Goal: Task Accomplishment & Management: Manage account settings

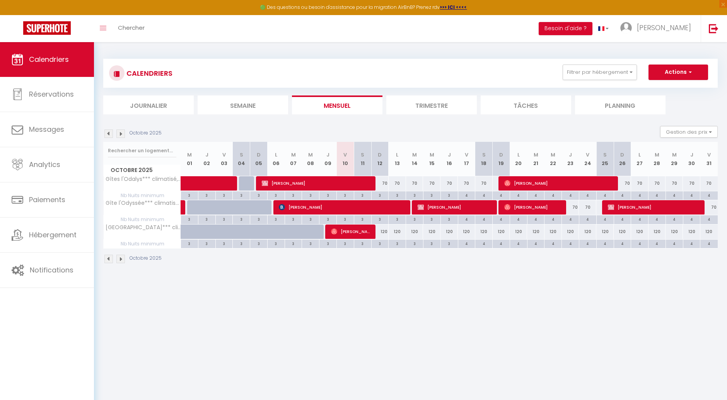
click at [120, 134] on img at bounding box center [120, 134] width 9 height 9
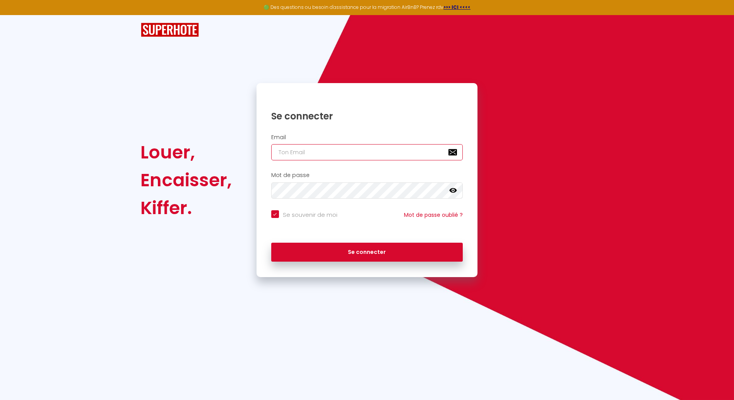
click at [365, 152] on input "email" at bounding box center [367, 152] width 192 height 16
type input "[EMAIL_ADDRESS][DOMAIN_NAME]"
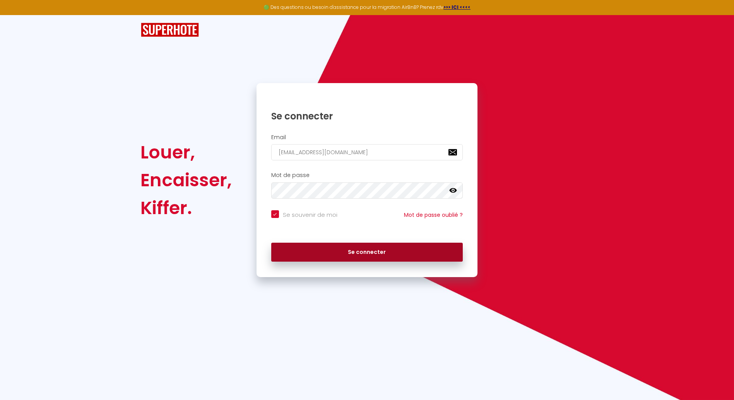
click at [377, 257] on button "Se connecter" at bounding box center [367, 252] width 192 height 19
checkbox input "true"
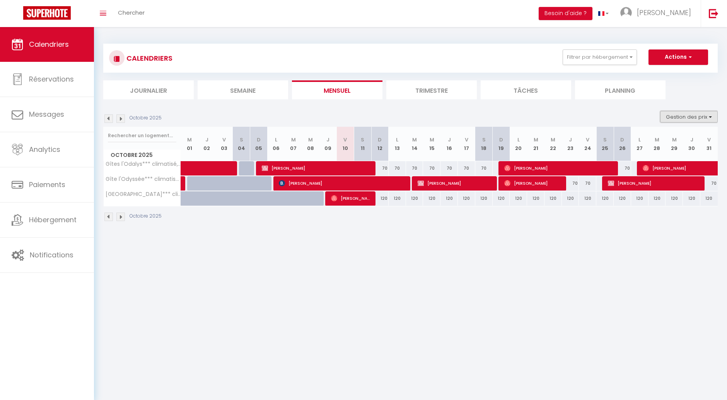
click at [688, 114] on button "Gestion des prix" at bounding box center [689, 117] width 58 height 12
click at [650, 141] on input "Nb Nuits minimum" at bounding box center [683, 141] width 70 height 8
checkbox input "true"
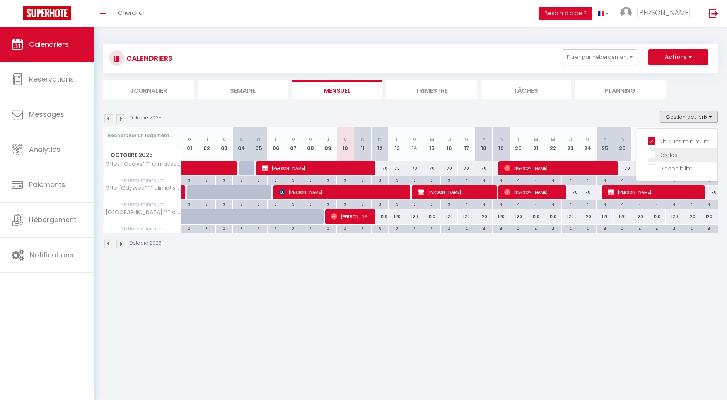
click at [650, 152] on input "Règles" at bounding box center [683, 154] width 70 height 8
checkbox input "true"
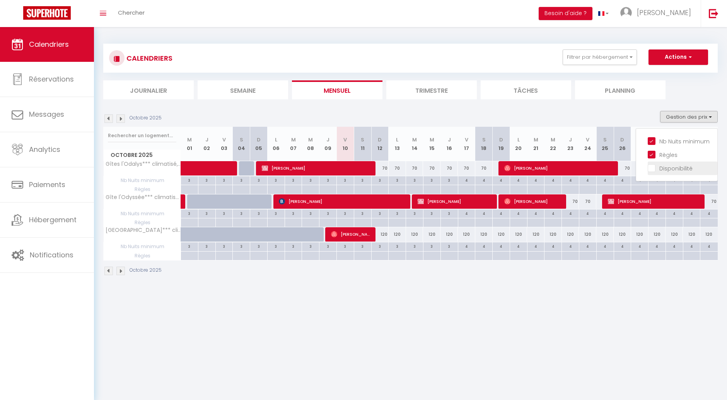
click at [652, 167] on input "Disponibilité" at bounding box center [683, 168] width 70 height 8
checkbox input "true"
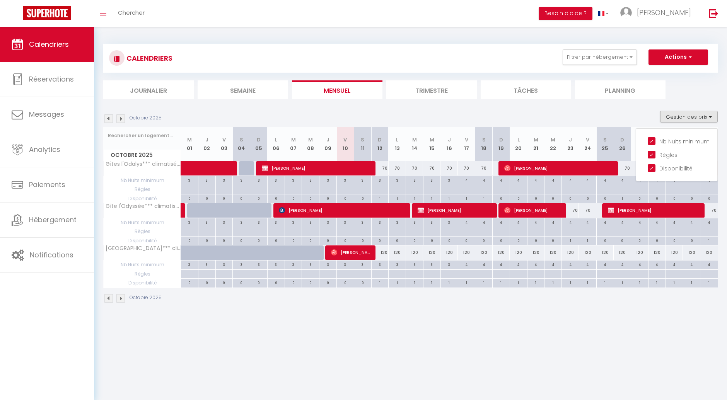
click at [382, 251] on div "120" at bounding box center [379, 253] width 17 height 14
type input "120"
type input "Dim 12 Octobre 2025"
type input "Lun 13 Octobre 2025"
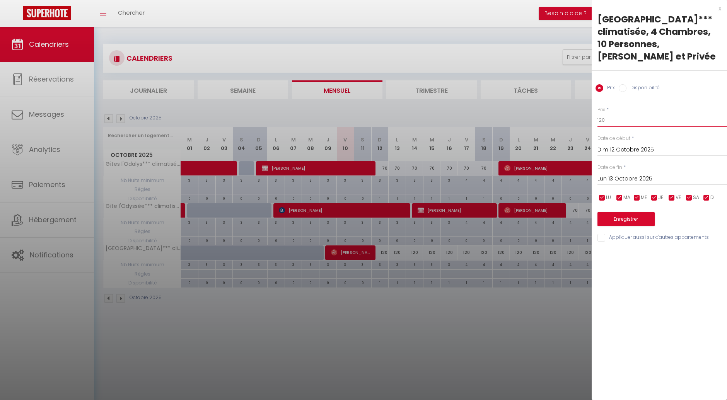
drag, startPoint x: 612, startPoint y: 123, endPoint x: 588, endPoint y: 127, distance: 24.2
click at [588, 127] on body "🟢 Des questions ou besoin d'assistance pour la migration AirBnB? Prenez rdv >>>…" at bounding box center [363, 227] width 727 height 400
type input "100"
click at [624, 178] on input "Lun 13 Octobre 2025" at bounding box center [662, 179] width 130 height 10
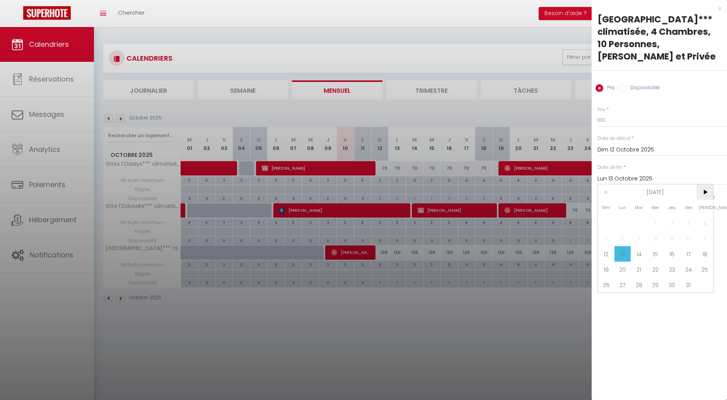
click at [701, 189] on span ">" at bounding box center [704, 191] width 17 height 15
click at [706, 226] on span "1" at bounding box center [704, 222] width 17 height 15
type input "[DATE]"
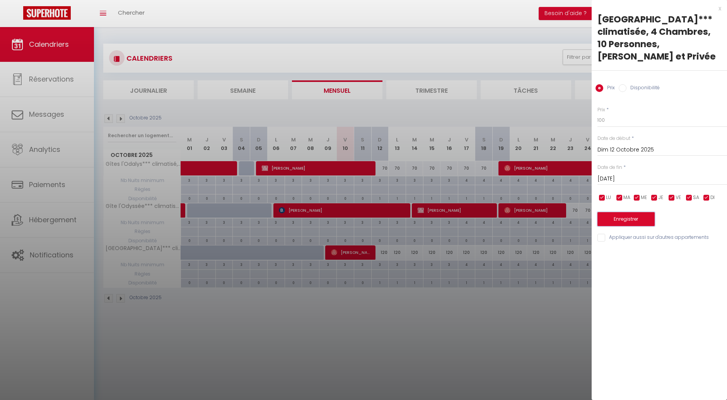
click at [611, 222] on button "Enregistrer" at bounding box center [625, 219] width 57 height 14
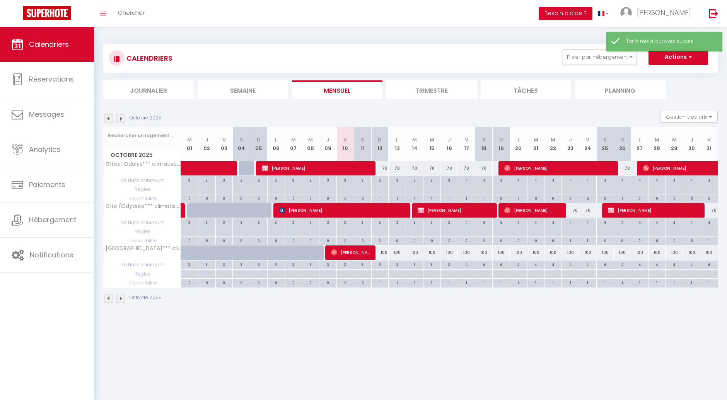
click at [123, 118] on img at bounding box center [120, 118] width 9 height 9
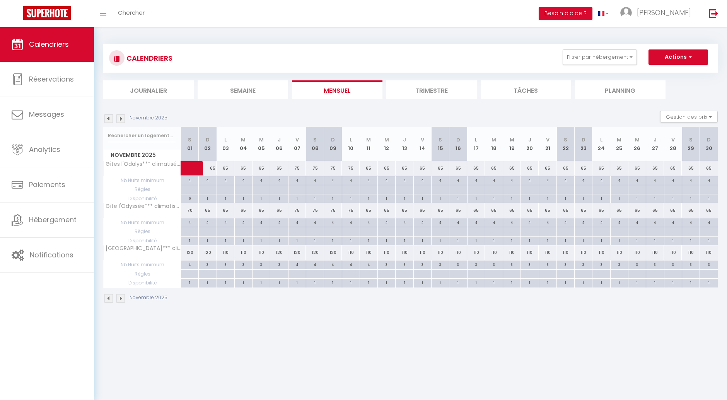
click at [188, 255] on div "120" at bounding box center [190, 253] width 18 height 14
type input "120"
type input "[DATE]"
type input "Dim 02 Novembre 2025"
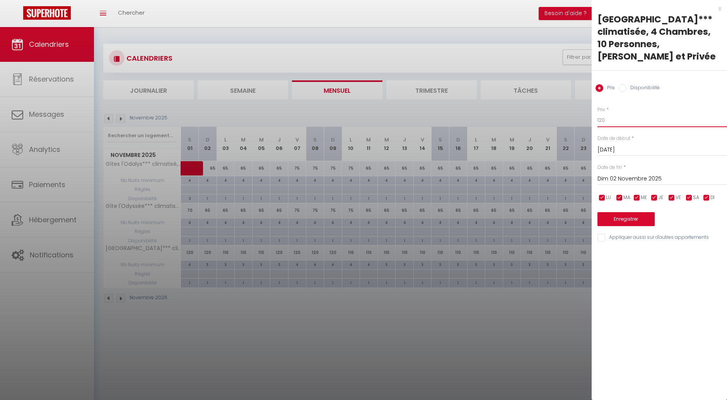
drag, startPoint x: 611, startPoint y: 123, endPoint x: 592, endPoint y: 123, distance: 19.3
click at [592, 123] on div "Prix * 120 Statut * Disponible Indisponible Date de début * [DATE] < [DATE] > D…" at bounding box center [659, 170] width 135 height 146
type input "100"
click at [651, 177] on input "Dim 02 Novembre 2025" at bounding box center [662, 179] width 130 height 10
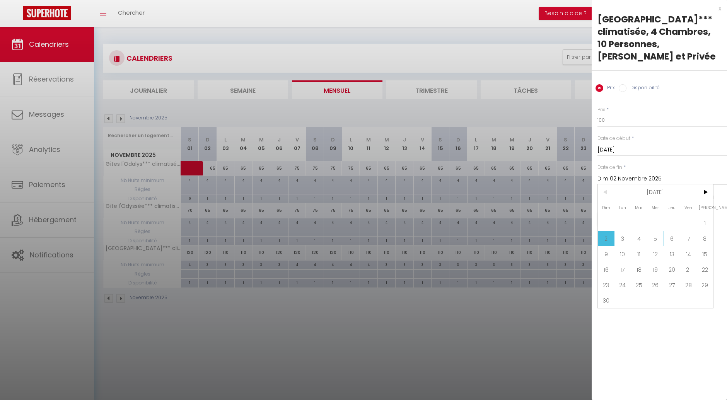
click at [670, 238] on span "6" at bounding box center [672, 238] width 17 height 15
type input "Jeu 06 Novembre 2025"
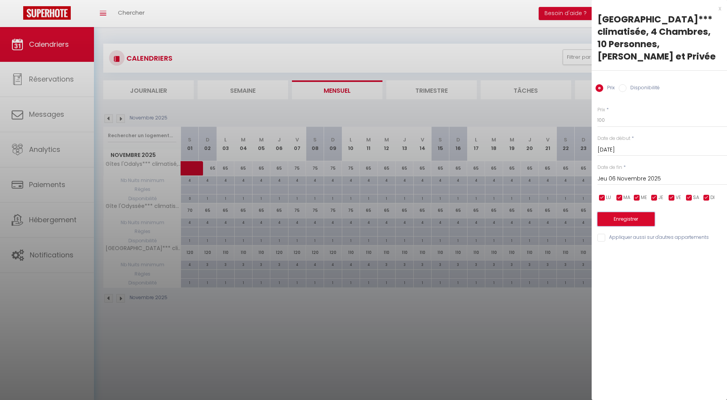
click at [617, 221] on button "Enregistrer" at bounding box center [625, 219] width 57 height 14
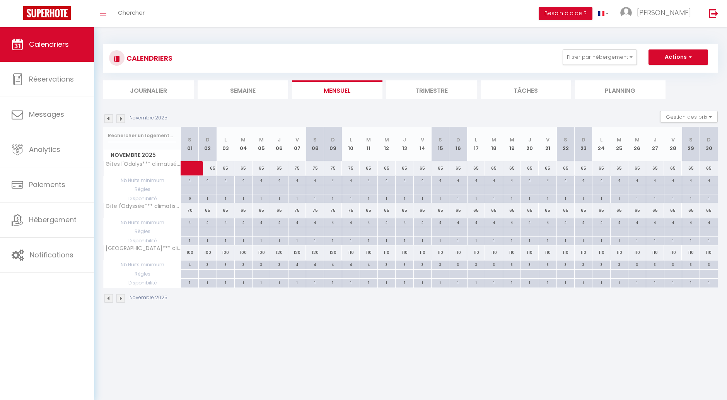
click at [108, 121] on img at bounding box center [108, 118] width 9 height 9
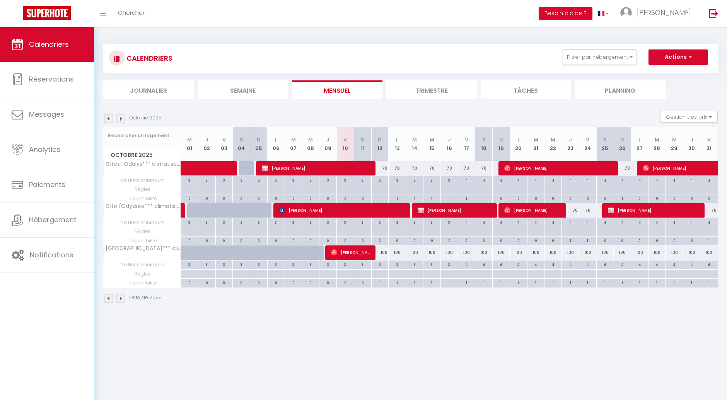
click at [122, 121] on img at bounding box center [120, 118] width 9 height 9
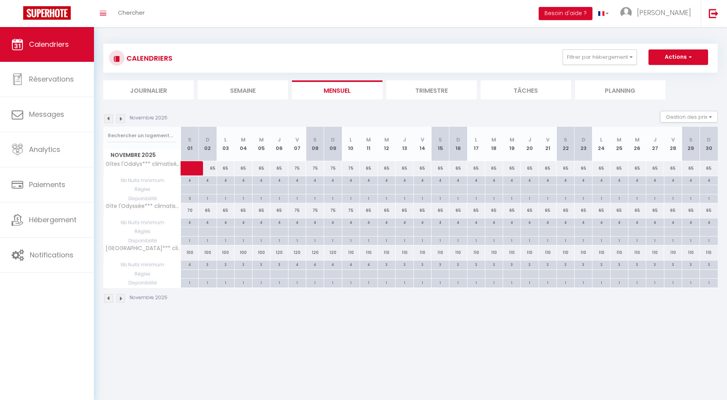
click at [352, 254] on div "110" at bounding box center [351, 253] width 18 height 14
type input "110"
type input "Lun 10 Novembre 2025"
type input "[DATE]"
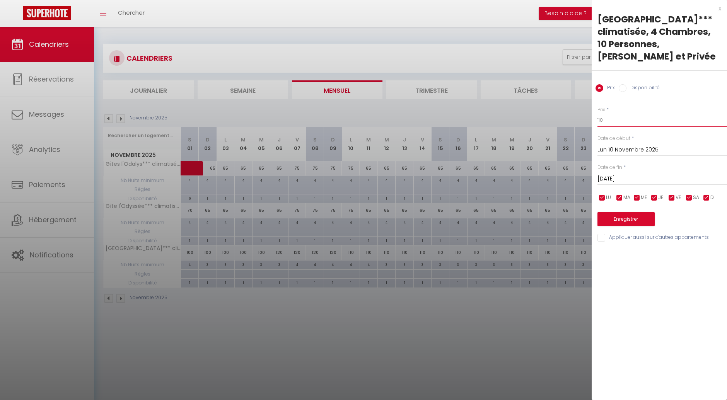
drag, startPoint x: 594, startPoint y: 121, endPoint x: 590, endPoint y: 122, distance: 4.3
click at [590, 122] on body "🟢 Des questions ou besoin d'assistance pour la migration AirBnB? Prenez rdv >>>…" at bounding box center [363, 227] width 727 height 400
type input "100"
click at [631, 180] on input "[DATE]" at bounding box center [662, 179] width 130 height 10
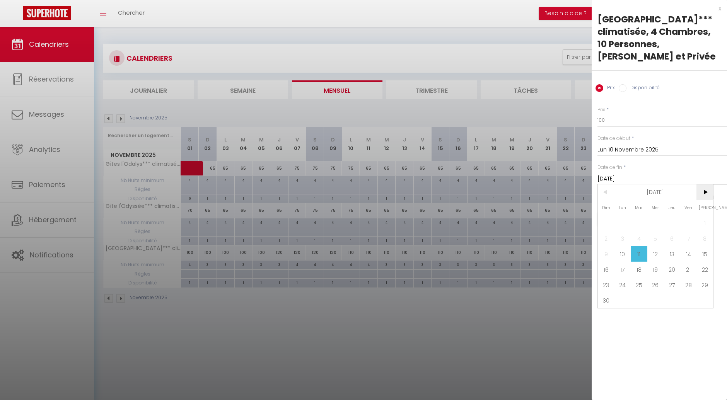
click at [706, 191] on span ">" at bounding box center [704, 191] width 17 height 15
click at [672, 256] on span "18" at bounding box center [672, 253] width 17 height 15
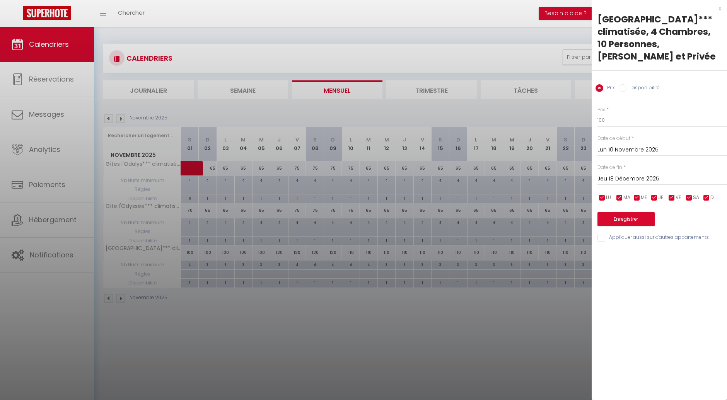
click at [645, 179] on input "Jeu 18 Décembre 2025" at bounding box center [662, 179] width 130 height 10
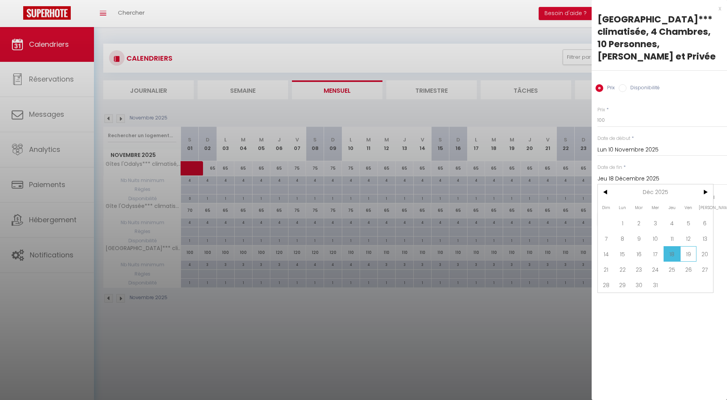
click at [689, 253] on span "19" at bounding box center [688, 253] width 17 height 15
type input "Ven 19 Décembre 2025"
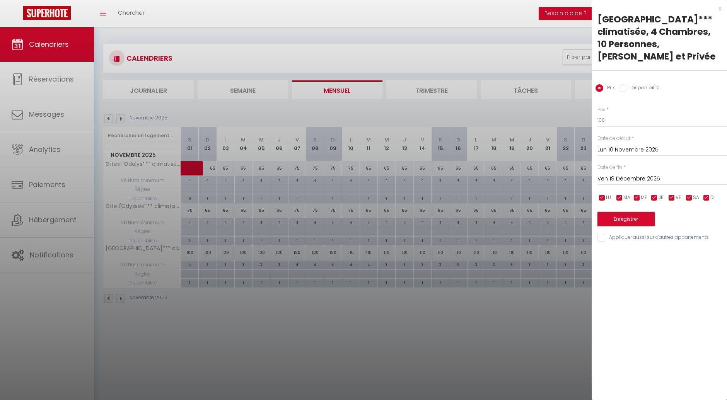
click at [611, 223] on button "Enregistrer" at bounding box center [625, 219] width 57 height 14
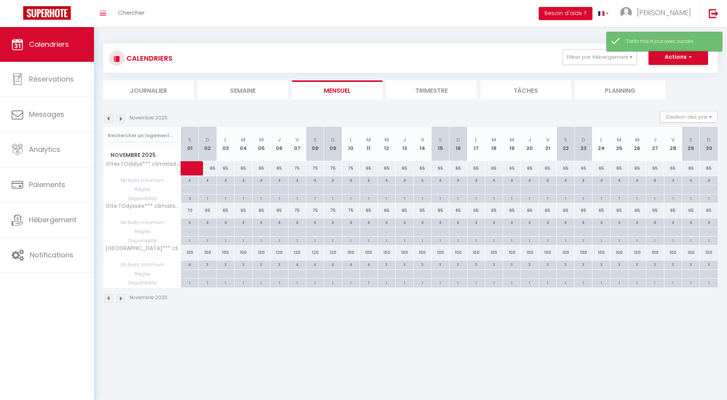
click at [123, 121] on img at bounding box center [120, 118] width 9 height 9
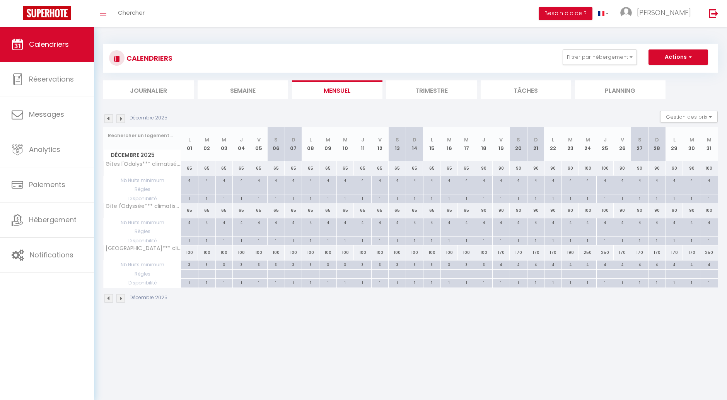
click at [123, 121] on img at bounding box center [120, 118] width 9 height 9
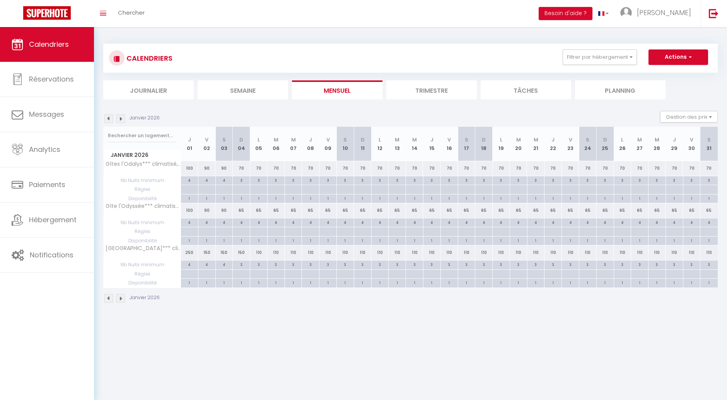
click at [259, 254] on div "110" at bounding box center [258, 253] width 17 height 14
type input "110"
type input "Lun 05 Janvier 2026"
type input "[DATE]"
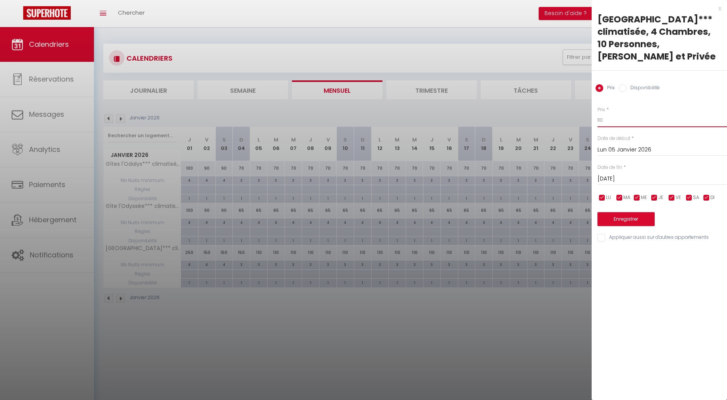
drag, startPoint x: 605, startPoint y: 123, endPoint x: 587, endPoint y: 123, distance: 18.6
click at [587, 123] on body "🟢 Des questions ou besoin d'assistance pour la migration AirBnB? Prenez rdv >>>…" at bounding box center [363, 227] width 727 height 400
type input "100"
click at [640, 181] on input "[DATE]" at bounding box center [662, 179] width 130 height 10
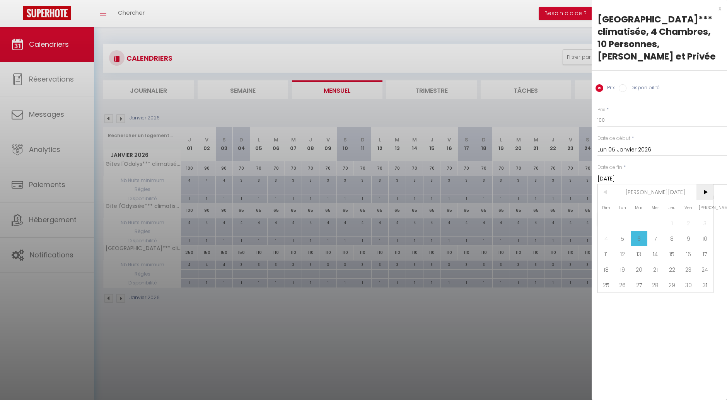
click at [705, 191] on span ">" at bounding box center [704, 191] width 17 height 15
click at [706, 188] on span ">" at bounding box center [704, 191] width 17 height 15
click at [690, 271] on span "27" at bounding box center [688, 269] width 17 height 15
type input "Ven 27 Mars 2026"
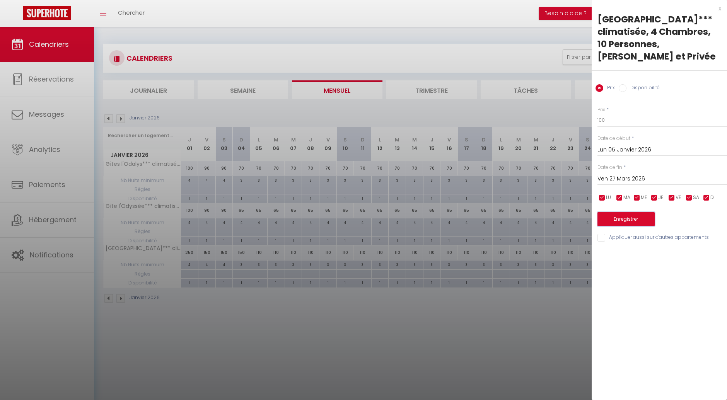
click at [625, 221] on button "Enregistrer" at bounding box center [625, 219] width 57 height 14
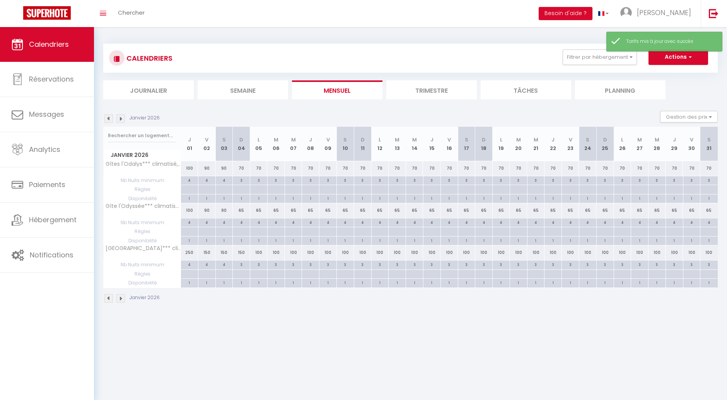
click at [123, 118] on img at bounding box center [120, 118] width 9 height 9
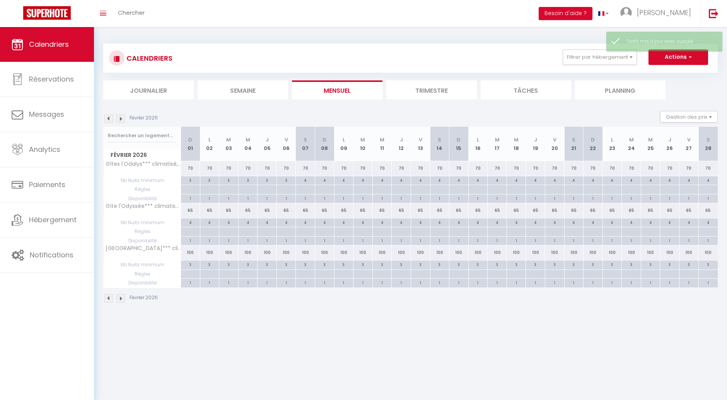
click at [123, 118] on img at bounding box center [120, 118] width 9 height 9
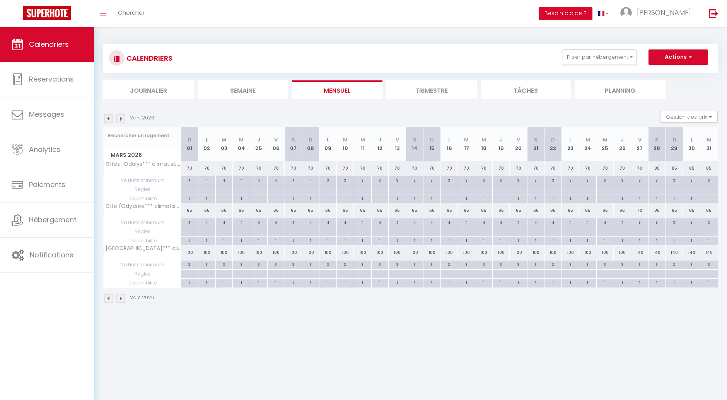
click at [108, 119] on img at bounding box center [108, 118] width 9 height 9
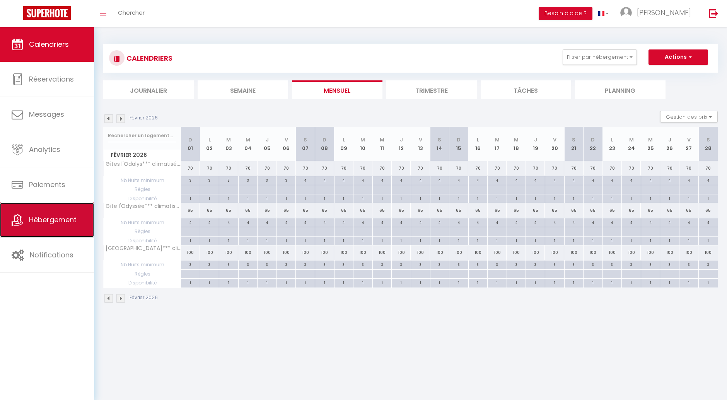
click at [38, 222] on span "Hébergement" at bounding box center [53, 220] width 48 height 10
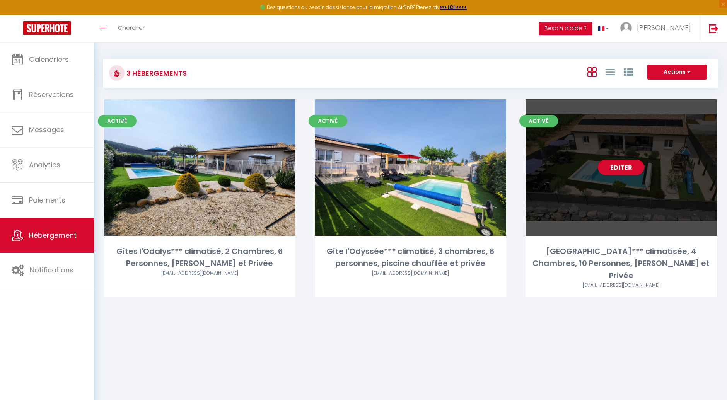
click at [633, 201] on div "Editer" at bounding box center [621, 167] width 191 height 137
select select "3"
select select "2"
select select "1"
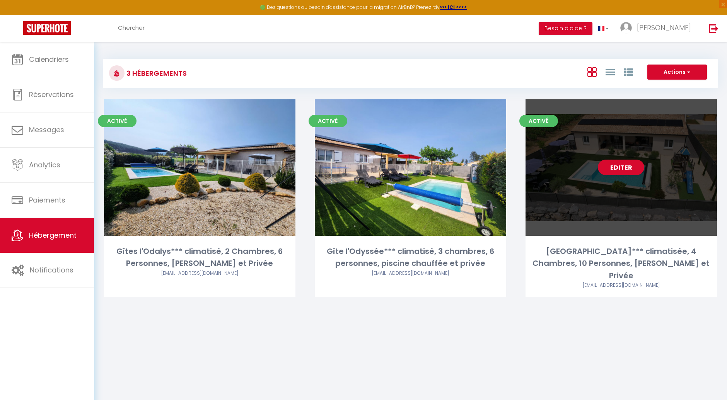
select select
select select "28"
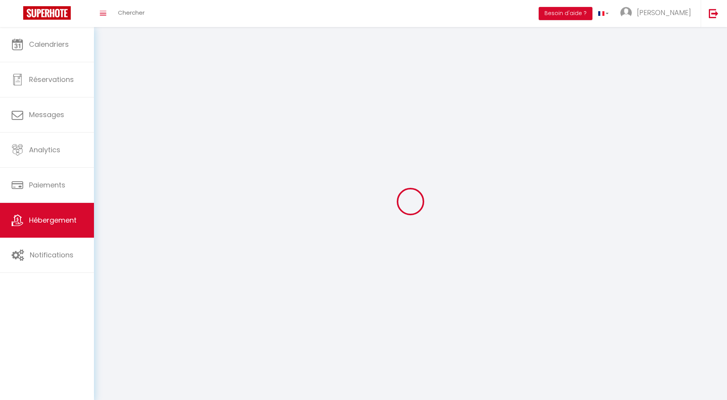
select select
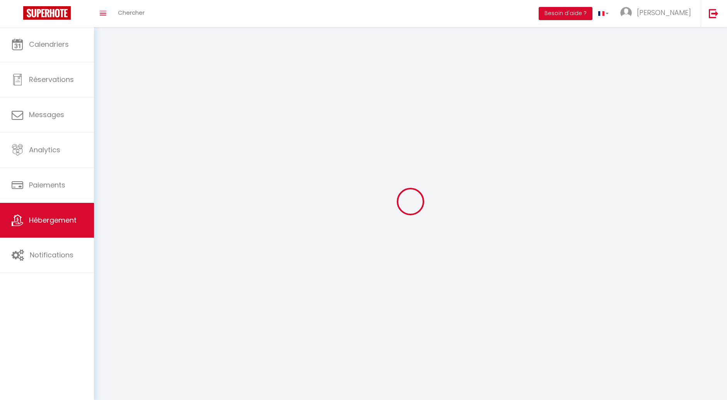
select select
checkbox input "false"
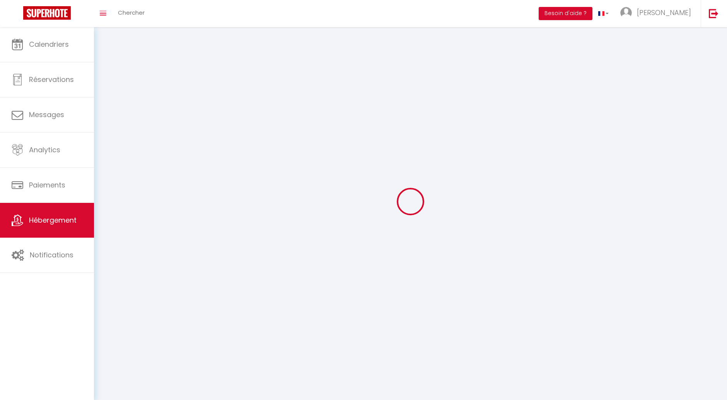
select select
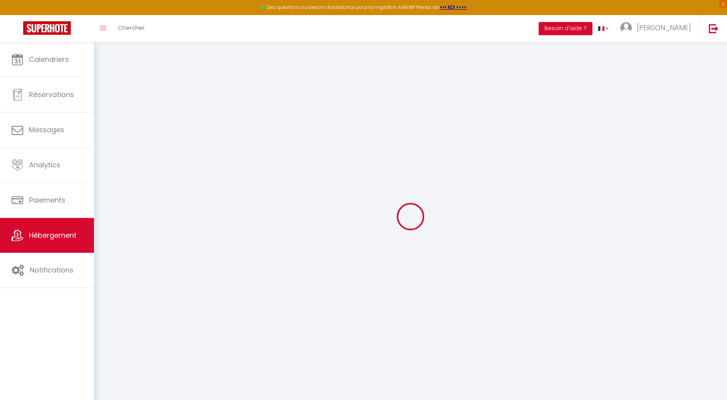
select select
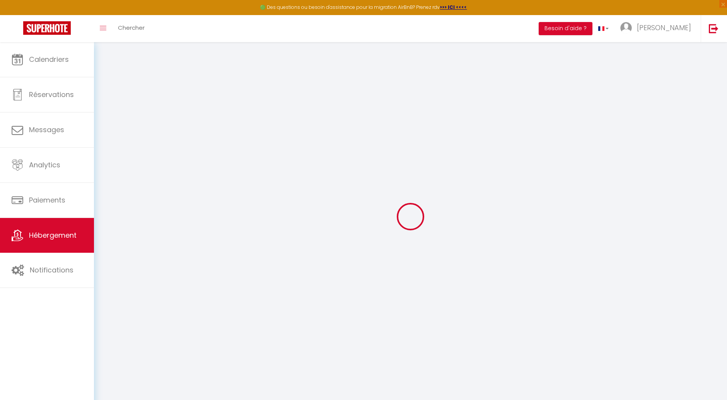
select select
checkbox input "false"
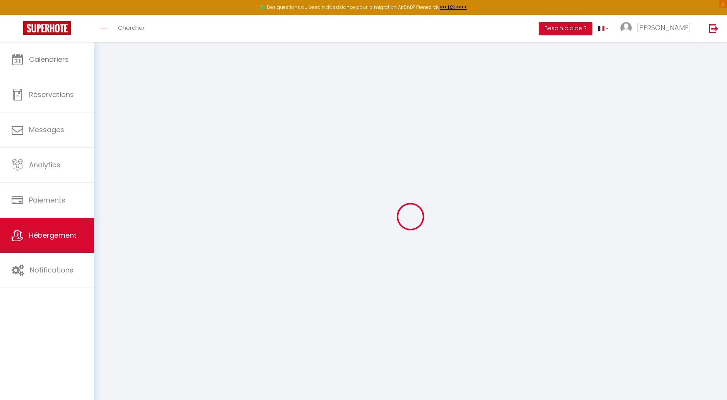
select select
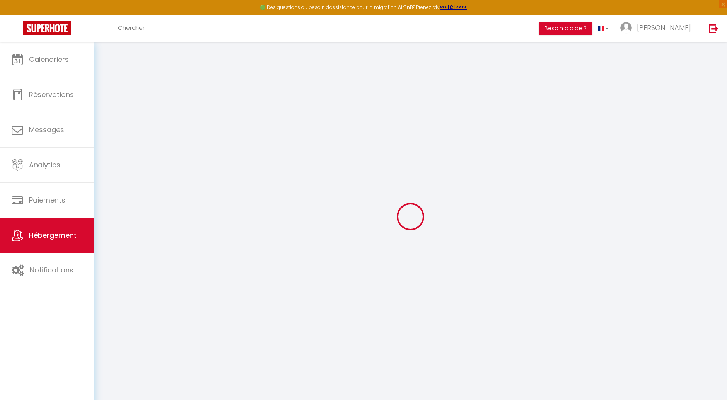
select select
checkbox input "false"
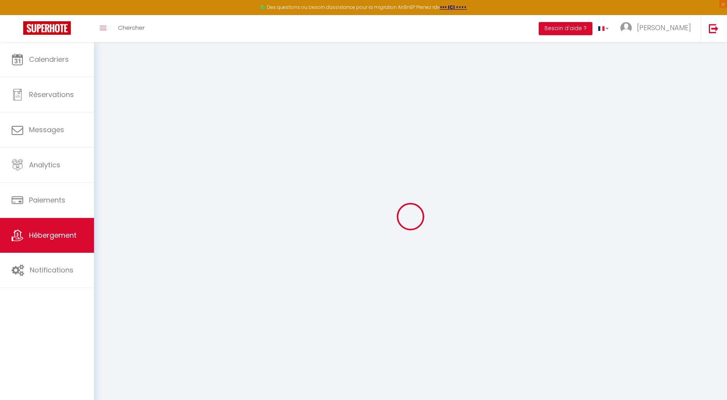
checkbox input "false"
select select
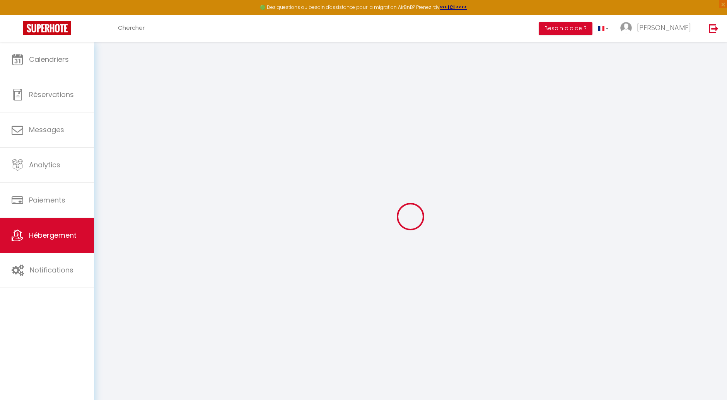
select select
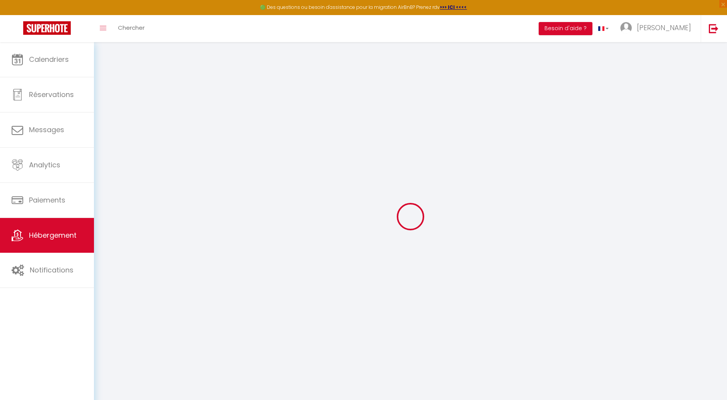
checkbox input "false"
select select
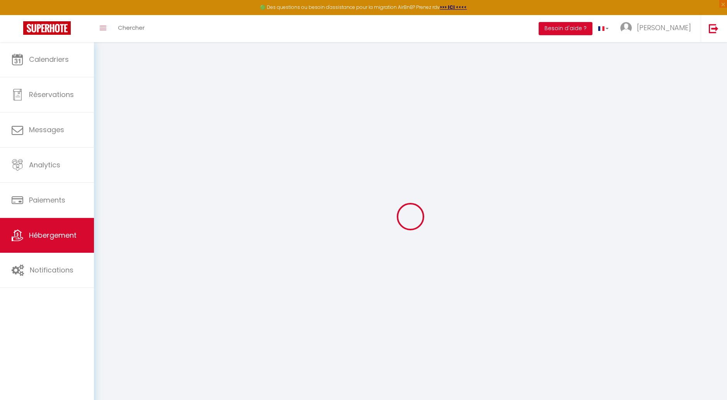
select select
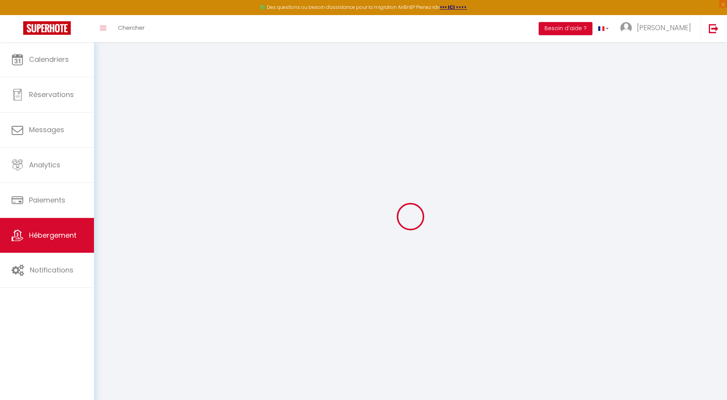
select select
checkbox input "false"
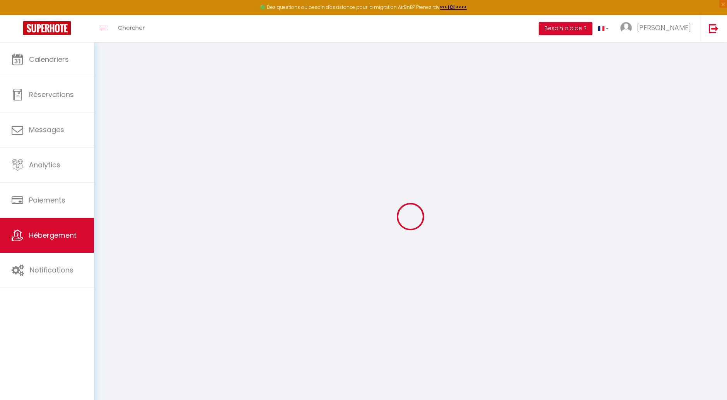
checkbox input "false"
select select
type input "[GEOGRAPHIC_DATA]*** climatisée, 4 Chambres, 10 Personnes, [PERSON_NAME] et Pri…"
type input "[PERSON_NAME]"
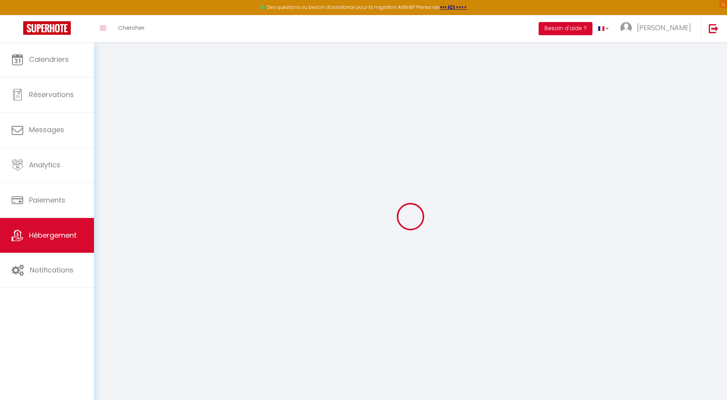
type input "Hermantier"
type input "[STREET_ADDRESS]"
type input "07260"
type input "JOYEUSE"
select select "houses"
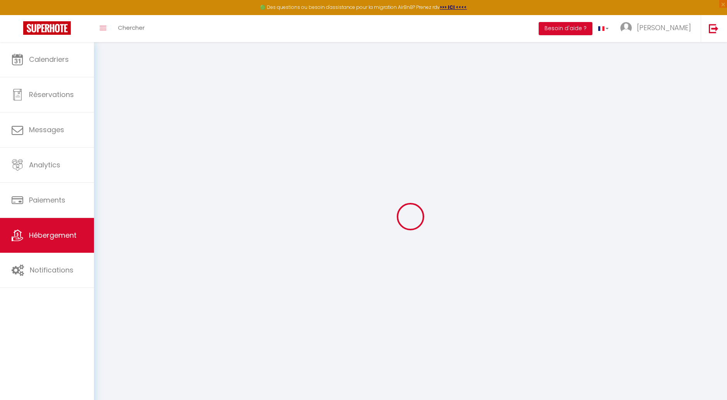
select select "10"
select select "4"
select select "2"
type input "110"
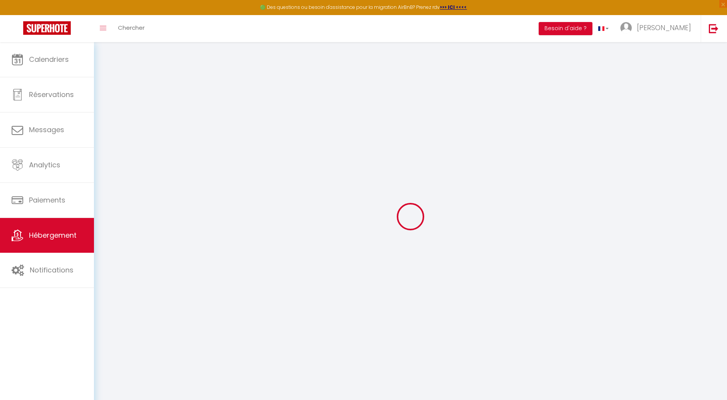
type input "10"
type input "1.10"
type input "1000"
select select
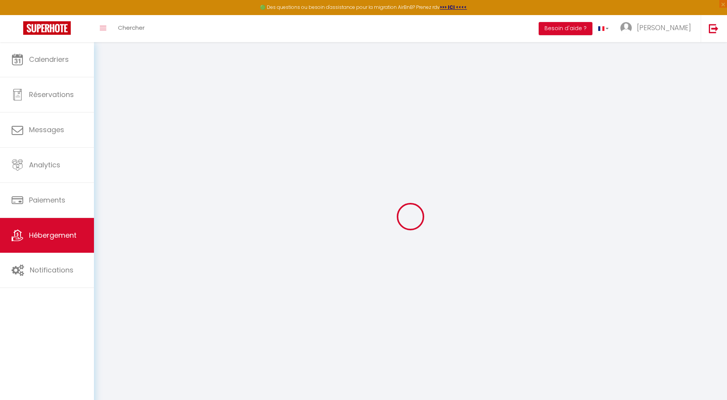
select select
type input "221 lotissement [GEOGRAPHIC_DATA],"
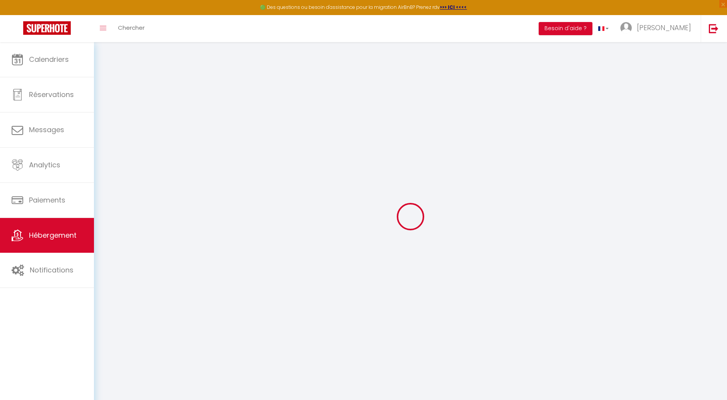
type input "07260"
type input "Joyeuse"
type input "[EMAIL_ADDRESS][DOMAIN_NAME]"
select select "5208"
checkbox input "false"
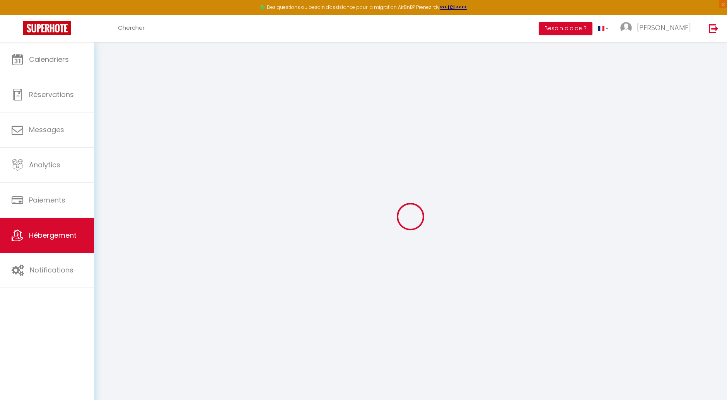
checkbox input "false"
checkbox input "true"
checkbox input "false"
select select
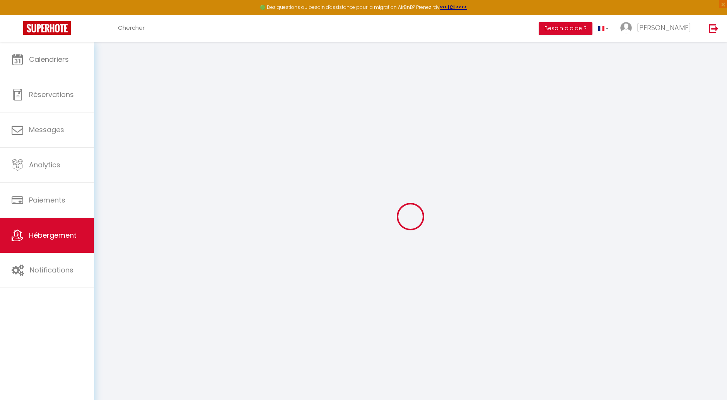
type input "0"
select select
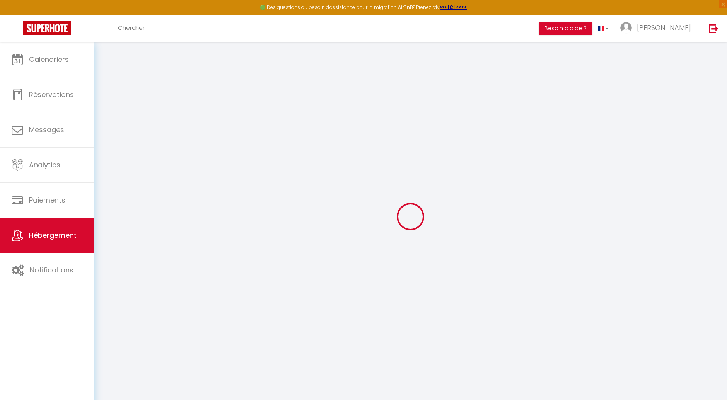
select select
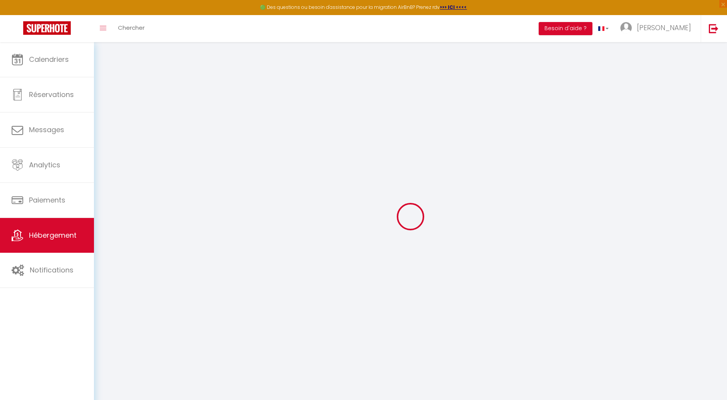
checkbox input "false"
checkbox input "true"
checkbox input "false"
select select
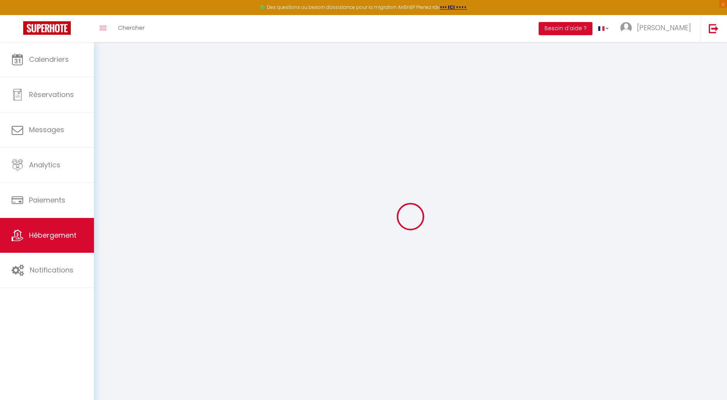
select select
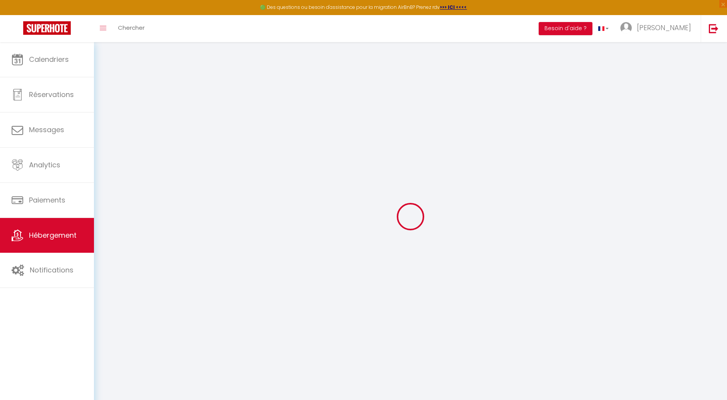
checkbox input "false"
checkbox input "true"
checkbox input "false"
select select "16:00"
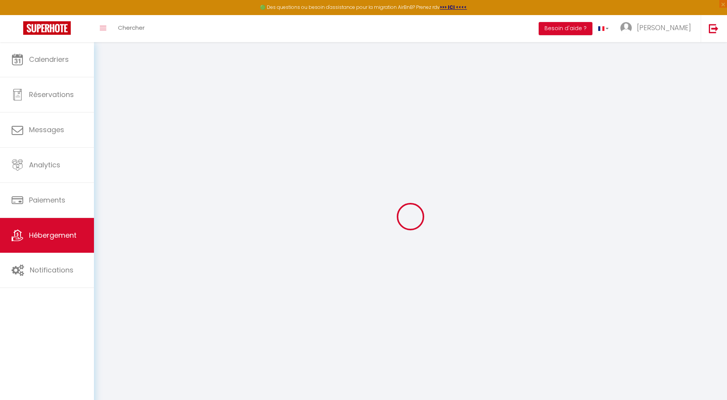
select select "20:00"
select select "10:00"
select select "15"
select select "20:00"
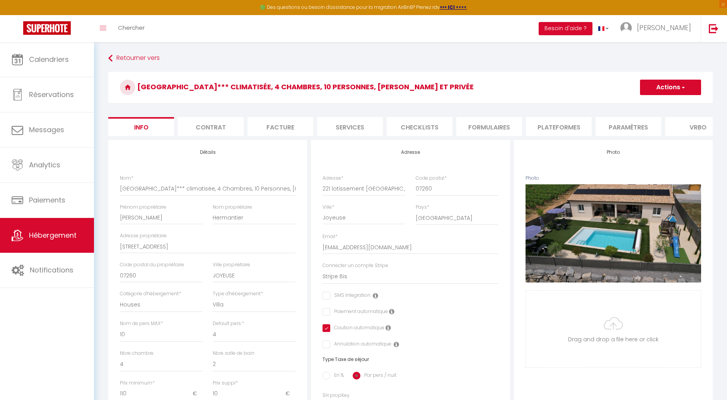
checkbox input "false"
checkbox input "true"
checkbox input "false"
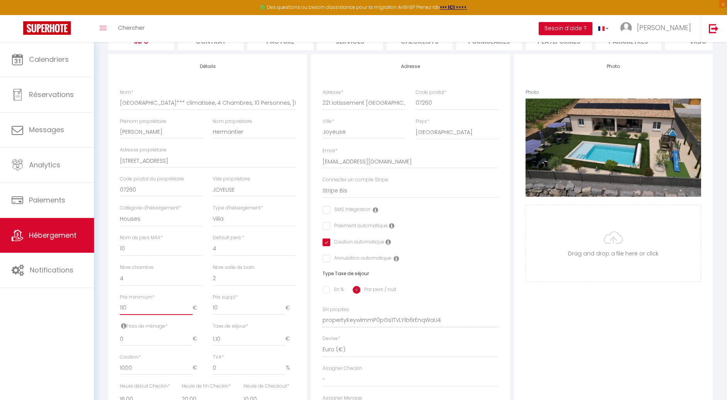
click at [135, 315] on input "110" at bounding box center [156, 308] width 73 height 14
type input "11"
checkbox input "false"
checkbox input "true"
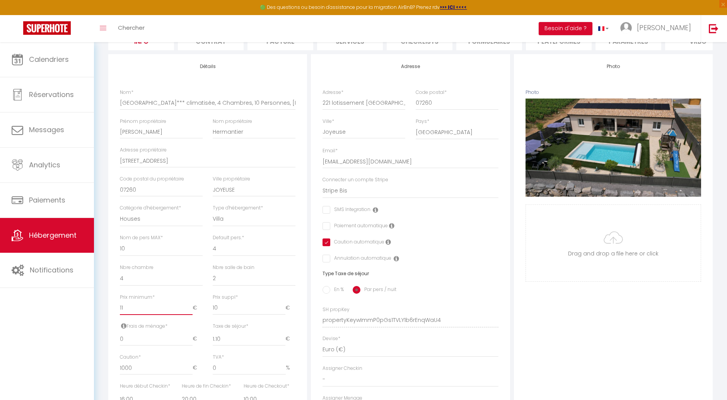
checkbox input "false"
type input "1"
checkbox input "false"
checkbox input "true"
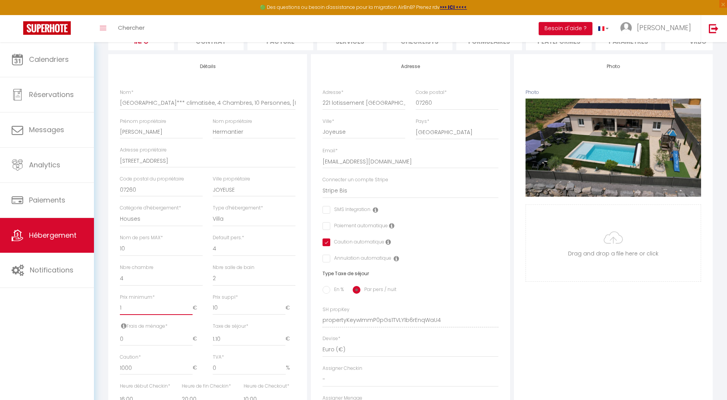
checkbox input "false"
type input "10"
checkbox input "false"
checkbox input "true"
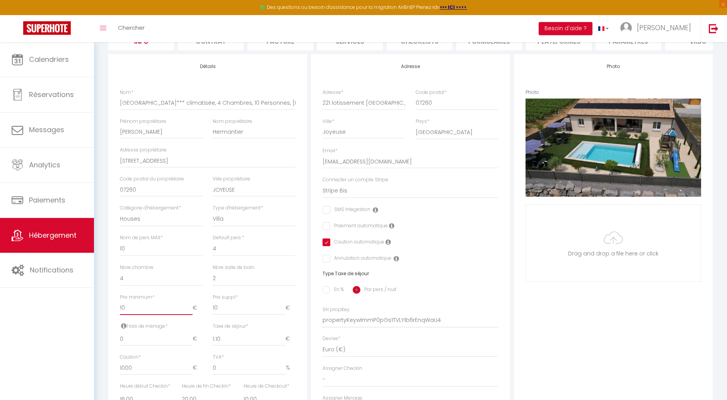
checkbox input "false"
type input "100"
checkbox input "false"
checkbox input "true"
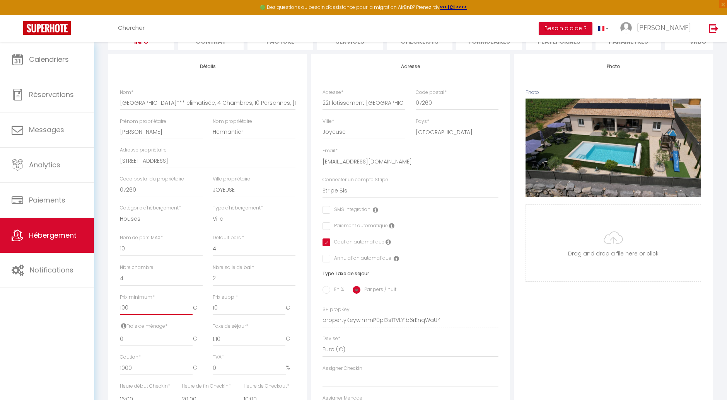
checkbox input "false"
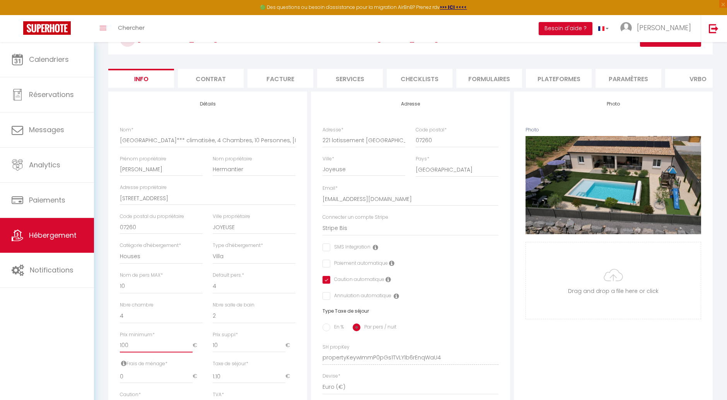
scroll to position [0, 0]
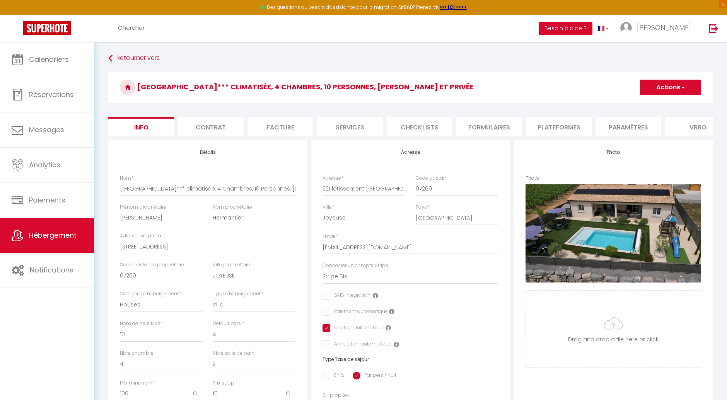
type input "100"
click at [656, 91] on button "Actions" at bounding box center [670, 87] width 61 height 15
click at [641, 105] on input "Enregistrer" at bounding box center [640, 105] width 29 height 8
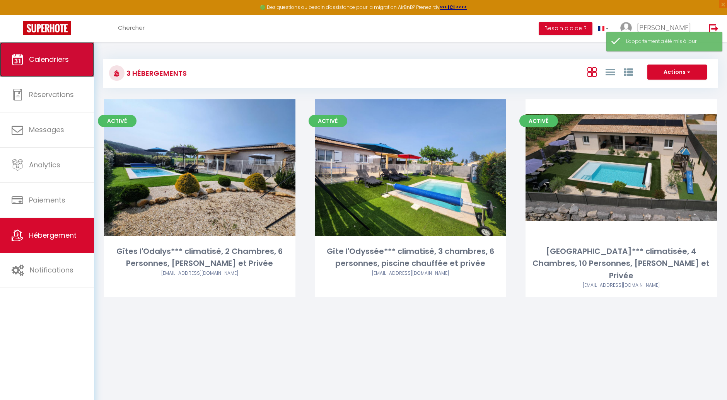
click at [57, 60] on span "Calendriers" at bounding box center [49, 60] width 40 height 10
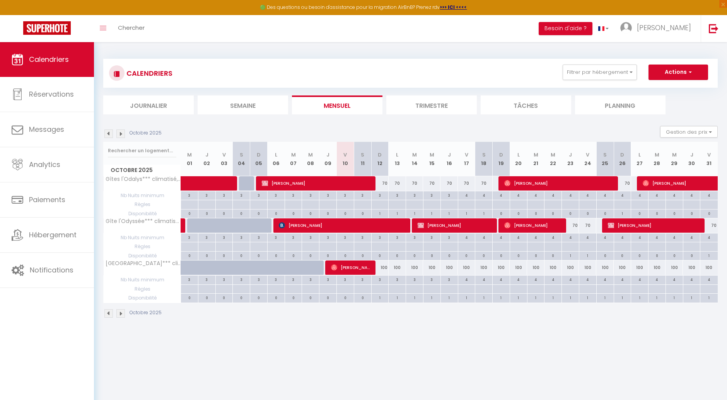
click at [121, 131] on img at bounding box center [120, 134] width 9 height 9
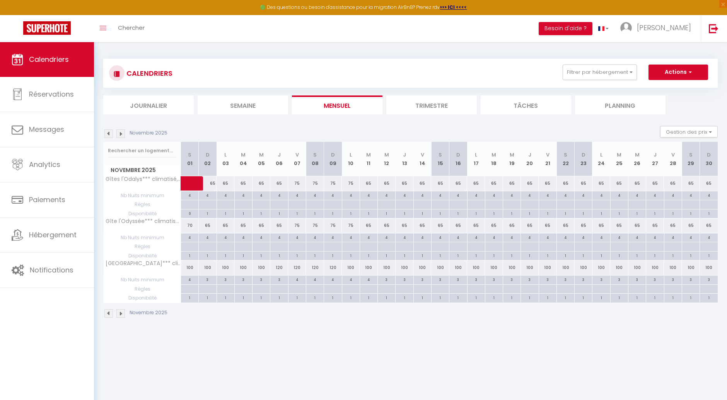
click at [387, 280] on div "3" at bounding box center [386, 279] width 17 height 7
type input "3"
type input "Mer 12 Novembre 2025"
type input "Jeu 13 Novembre 2025"
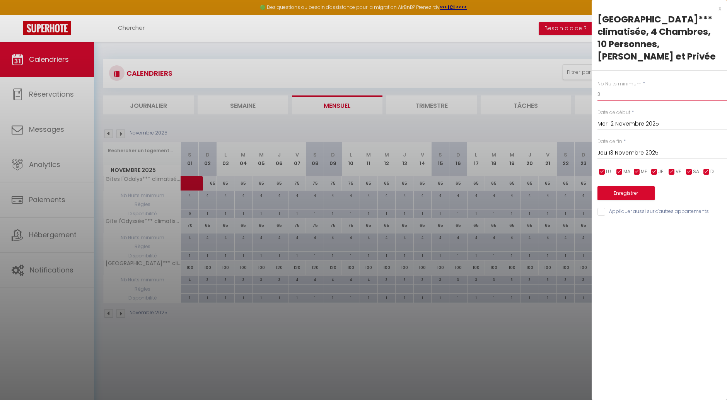
drag, startPoint x: 602, startPoint y: 95, endPoint x: 581, endPoint y: 97, distance: 21.4
click at [581, 97] on body "🟢 Des questions ou besoin d'assistance pour la migration AirBnB? Prenez rdv >>>…" at bounding box center [363, 242] width 727 height 400
type input "4"
click at [644, 152] on input "Jeu 13 Novembre 2025" at bounding box center [662, 153] width 130 height 10
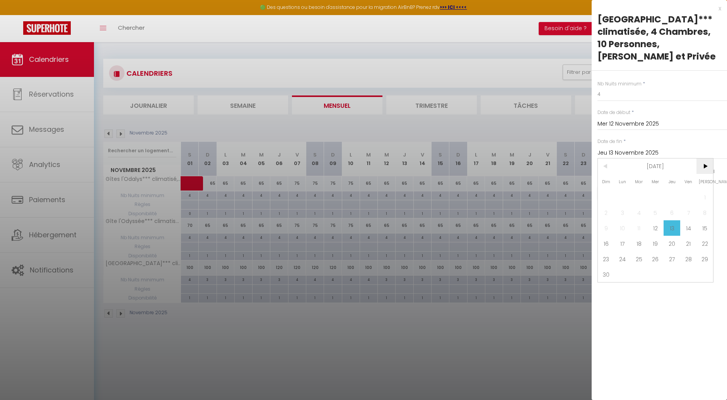
click at [705, 167] on span ">" at bounding box center [704, 166] width 17 height 15
click at [685, 228] on span "19" at bounding box center [688, 227] width 17 height 15
type input "Ven 19 Décembre 2025"
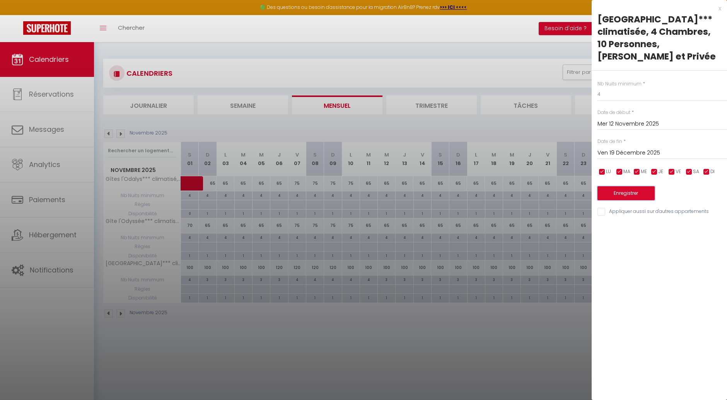
click at [623, 195] on button "Enregistrer" at bounding box center [625, 193] width 57 height 14
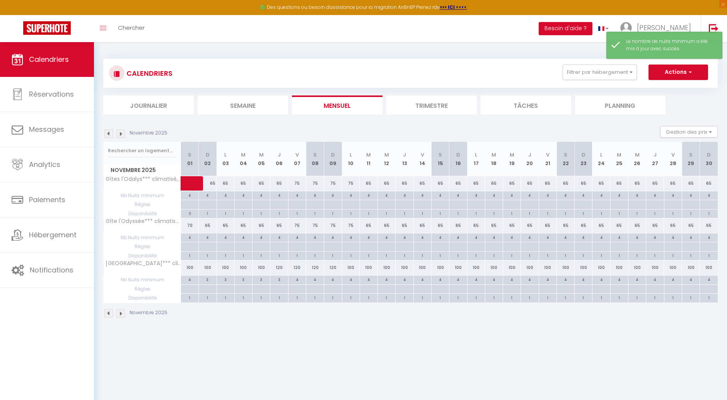
click at [109, 134] on img at bounding box center [108, 134] width 9 height 9
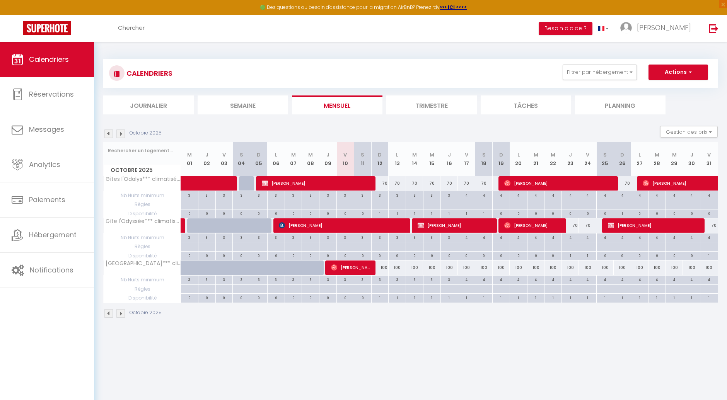
click at [382, 280] on div "3" at bounding box center [380, 279] width 17 height 7
type input "3"
type input "Dim 12 Octobre 2025"
type input "Lun 13 Octobre 2025"
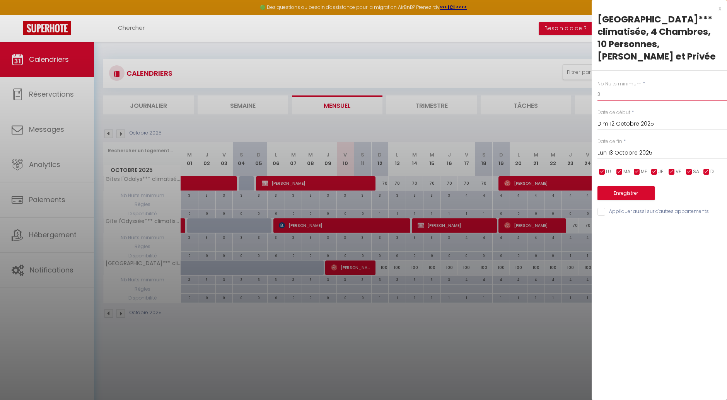
drag, startPoint x: 612, startPoint y: 96, endPoint x: 588, endPoint y: 98, distance: 24.1
click at [588, 98] on body "🟢 Des questions ou besoin d'assistance pour la migration AirBnB? Prenez rdv >>>…" at bounding box center [363, 242] width 727 height 400
type input "4"
click at [624, 153] on input "Lun 13 Octobre 2025" at bounding box center [662, 153] width 130 height 10
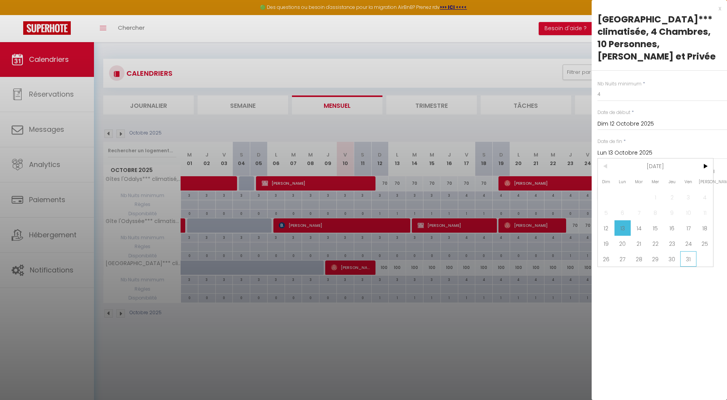
click at [686, 258] on span "31" at bounding box center [688, 258] width 17 height 15
type input "Ven 31 Octobre 2025"
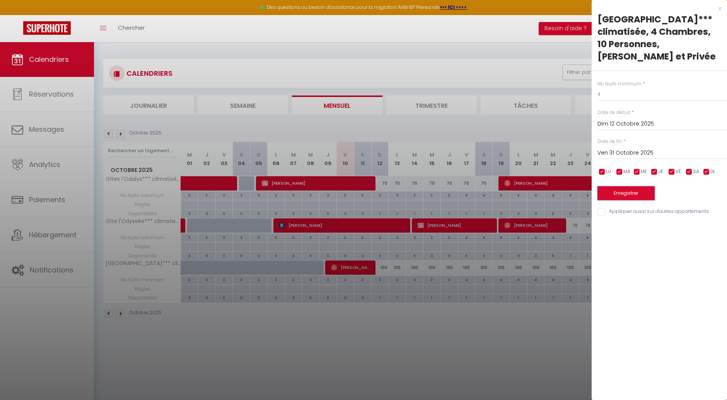
click at [629, 195] on button "Enregistrer" at bounding box center [625, 193] width 57 height 14
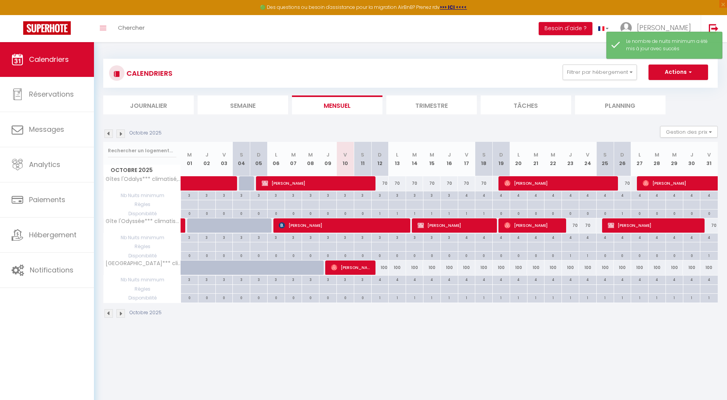
click at [120, 135] on img at bounding box center [120, 134] width 9 height 9
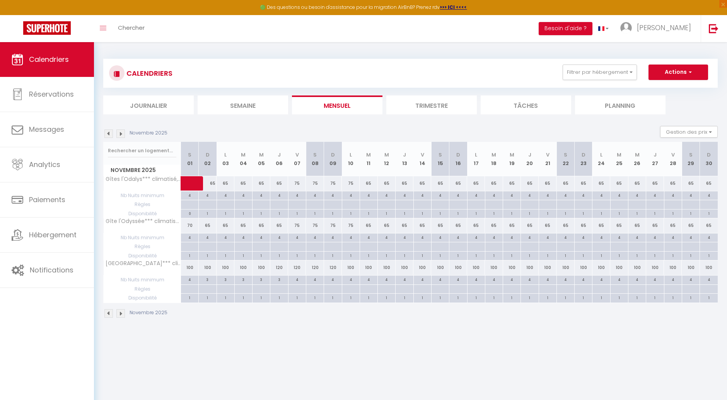
click at [210, 280] on div "3" at bounding box center [207, 279] width 17 height 7
type input "3"
type input "Dim 02 Novembre 2025"
type input "Lun 03 Novembre 2025"
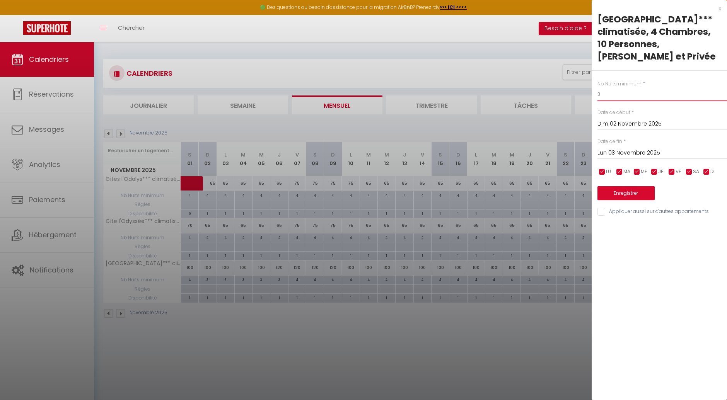
drag, startPoint x: 605, startPoint y: 99, endPoint x: 591, endPoint y: 103, distance: 14.9
click at [591, 103] on body "🟢 Des questions ou besoin d'assistance pour la migration AirBnB? Prenez rdv >>>…" at bounding box center [363, 242] width 727 height 400
type input "4"
click at [635, 148] on input "Lun 03 Novembre 2025" at bounding box center [662, 153] width 130 height 10
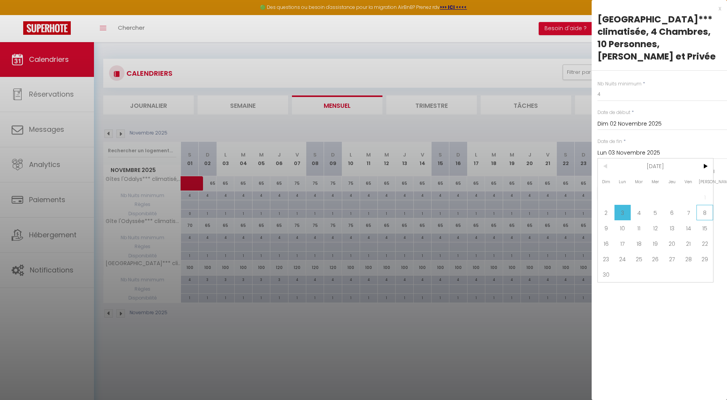
click at [706, 216] on span "8" at bounding box center [704, 212] width 17 height 15
type input "Sam 08 Novembre 2025"
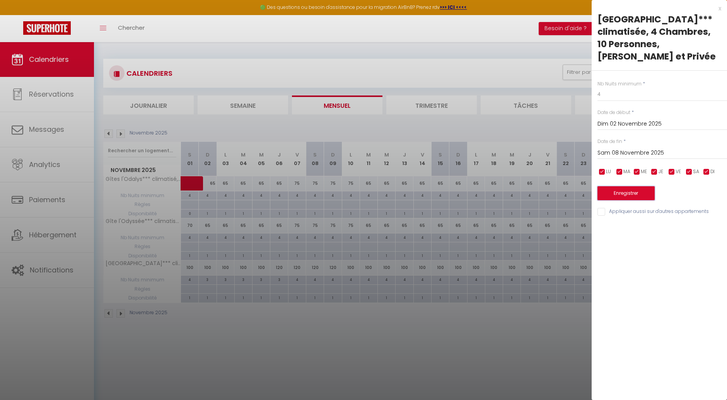
click at [628, 196] on button "Enregistrer" at bounding box center [625, 193] width 57 height 14
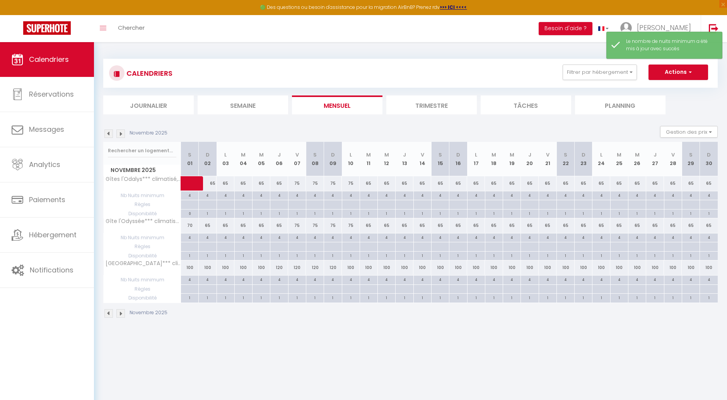
click at [123, 136] on img at bounding box center [120, 134] width 9 height 9
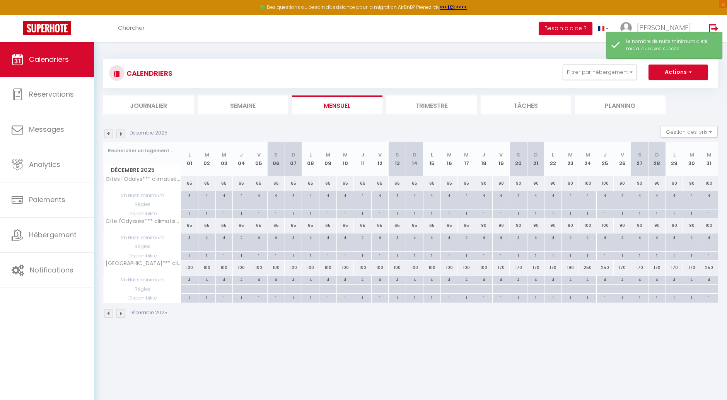
click at [123, 136] on img at bounding box center [120, 134] width 9 height 9
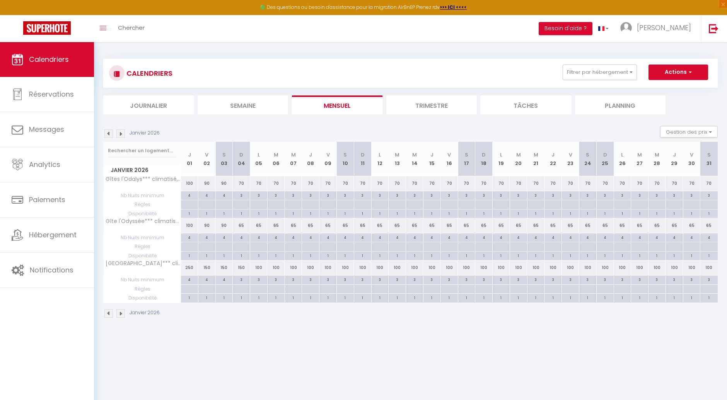
click at [241, 280] on div "3" at bounding box center [241, 279] width 17 height 7
type input "3"
type input "Dim 04 Janvier 2026"
type input "Lun 05 Janvier 2026"
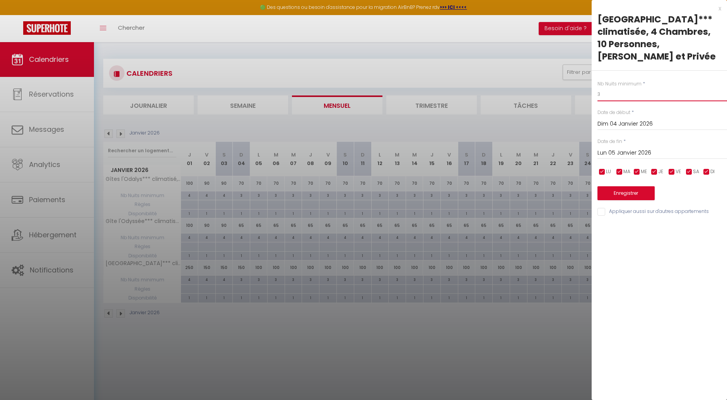
drag, startPoint x: 604, startPoint y: 96, endPoint x: 587, endPoint y: 99, distance: 18.1
click at [587, 99] on body "🟢 Des questions ou besoin d'assistance pour la migration AirBnB? Prenez rdv >>>…" at bounding box center [363, 242] width 727 height 400
type input "4"
click at [621, 155] on input "Lun 05 Janvier 2026" at bounding box center [662, 153] width 130 height 10
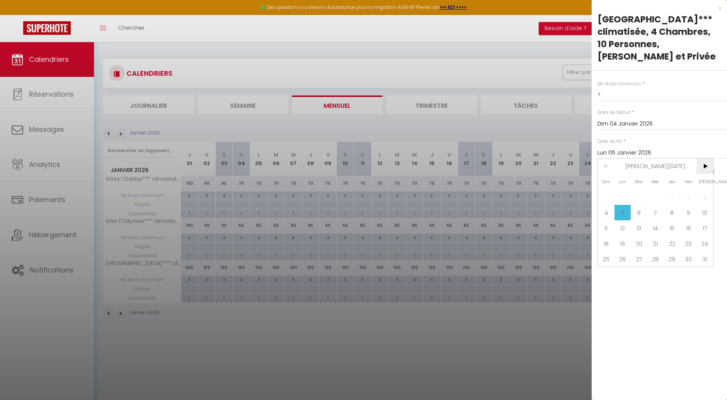
click at [705, 167] on span ">" at bounding box center [704, 166] width 17 height 15
click at [687, 244] on span "27" at bounding box center [688, 243] width 17 height 15
type input "Ven 27 Mars 2026"
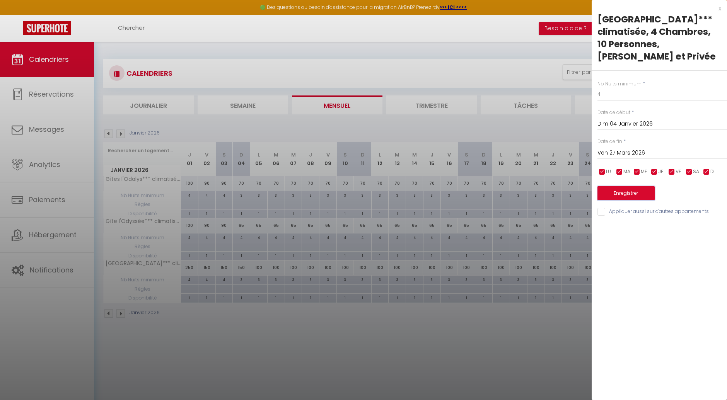
click at [626, 195] on button "Enregistrer" at bounding box center [625, 193] width 57 height 14
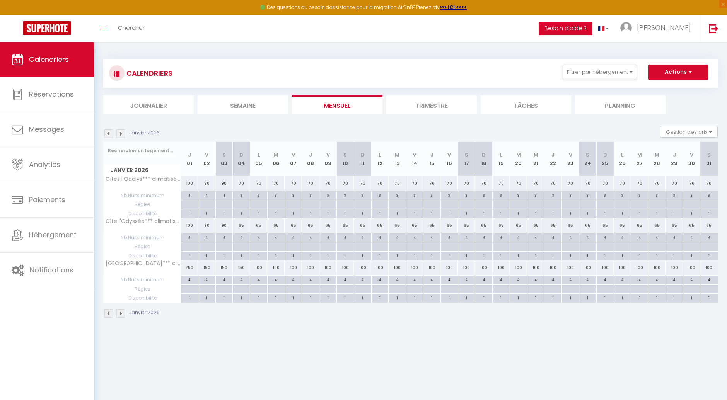
click at [121, 135] on img at bounding box center [120, 134] width 9 height 9
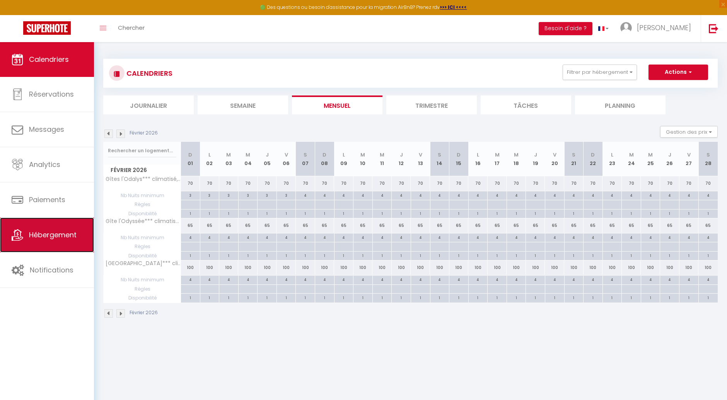
click at [69, 238] on span "Hébergement" at bounding box center [53, 235] width 48 height 10
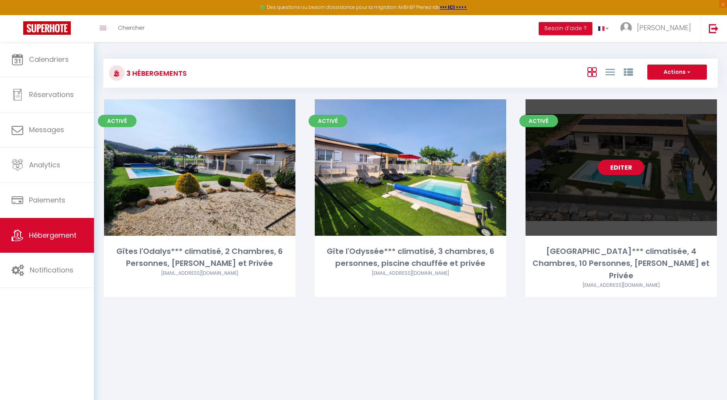
click at [626, 175] on link "Editer" at bounding box center [621, 167] width 46 height 15
select select "3"
select select "2"
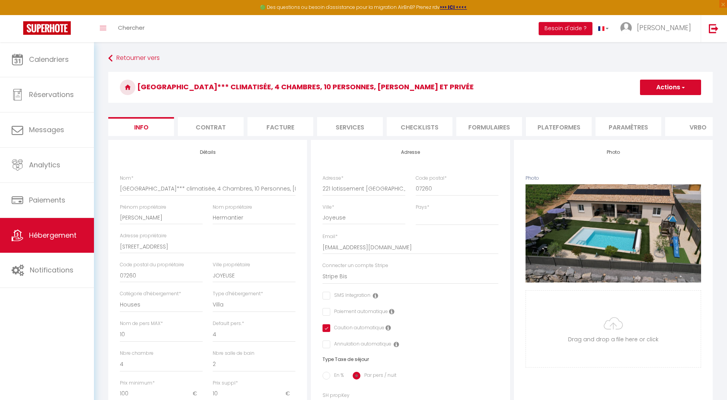
click at [685, 91] on span "button" at bounding box center [682, 88] width 5 height 8
click at [647, 104] on input "Enregistrer" at bounding box center [640, 105] width 29 height 8
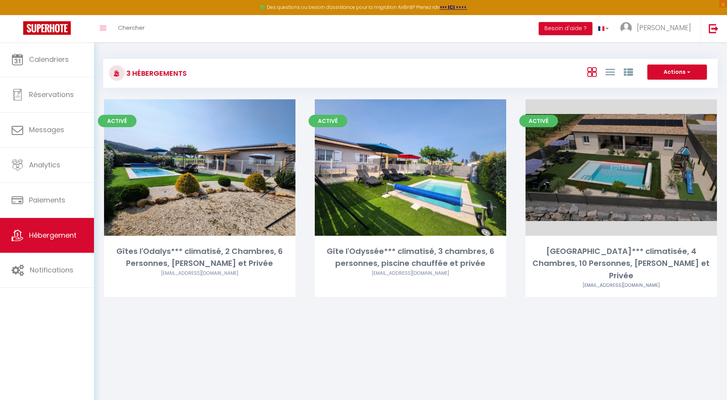
click at [614, 173] on link "Editer" at bounding box center [621, 167] width 46 height 15
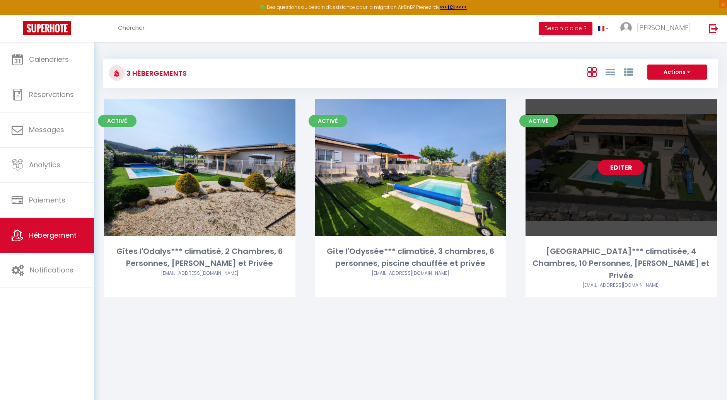
click at [624, 163] on link "Editer" at bounding box center [621, 167] width 46 height 15
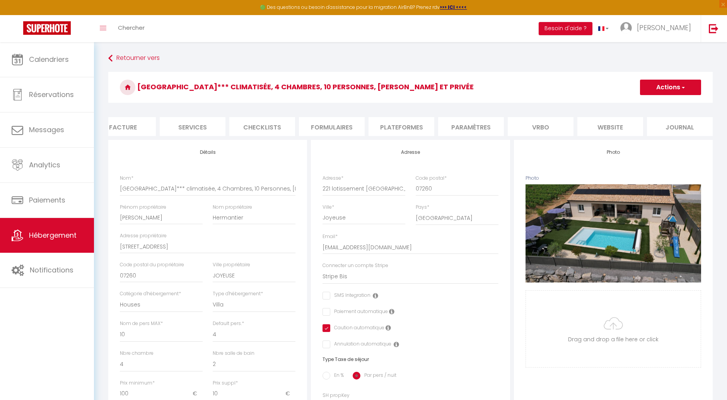
scroll to position [0, 161]
click at [606, 128] on li "website" at bounding box center [606, 126] width 66 height 19
